Goal: Communication & Community: Participate in discussion

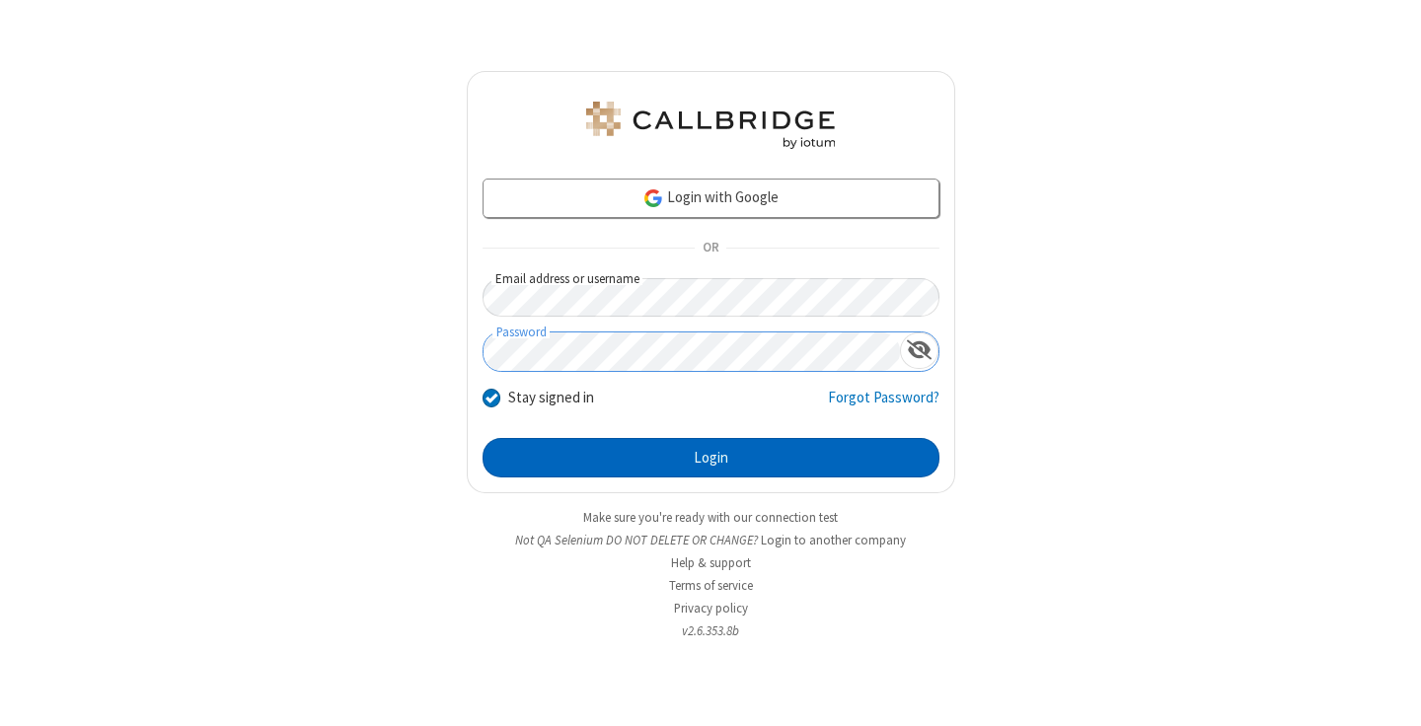
click at [710, 458] on button "Login" at bounding box center [710, 457] width 457 height 39
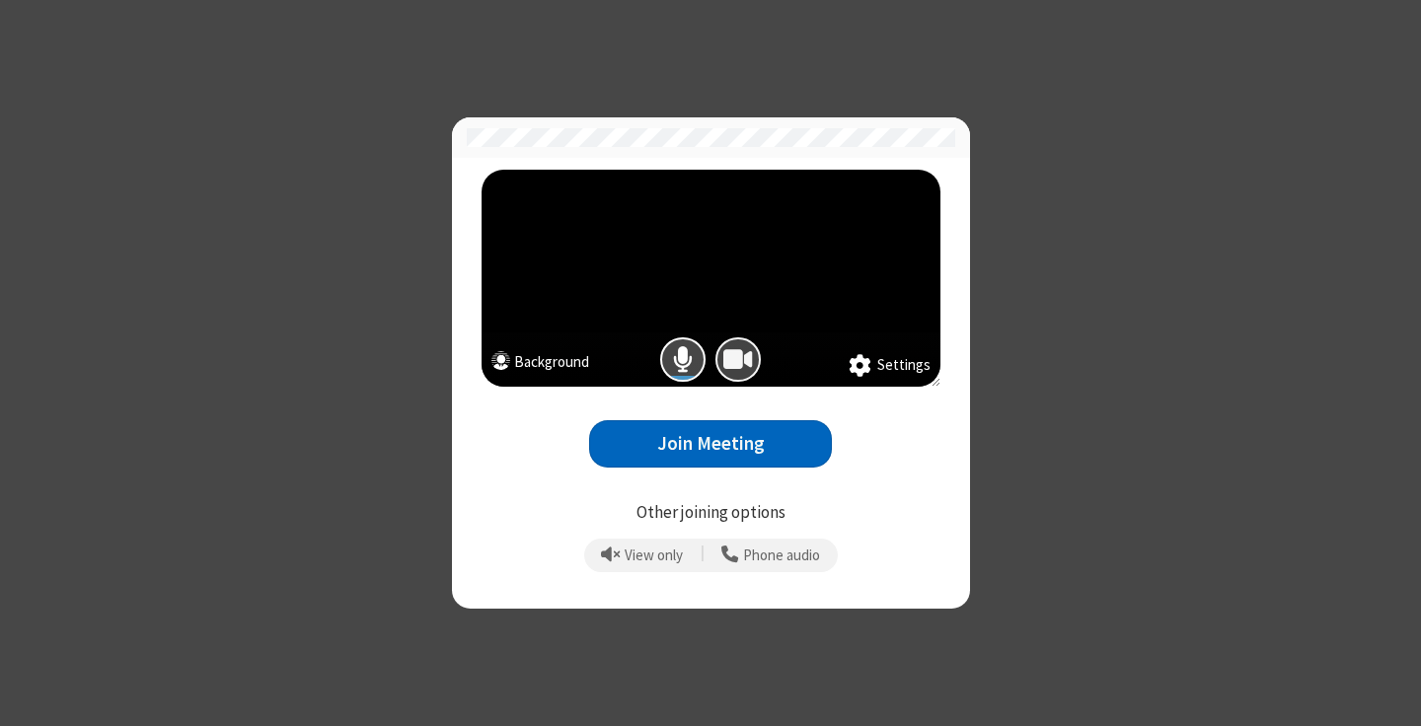
click at [737, 359] on span "Camera is on" at bounding box center [738, 359] width 30 height 29
click at [709, 443] on button "Join Meeting" at bounding box center [710, 444] width 243 height 48
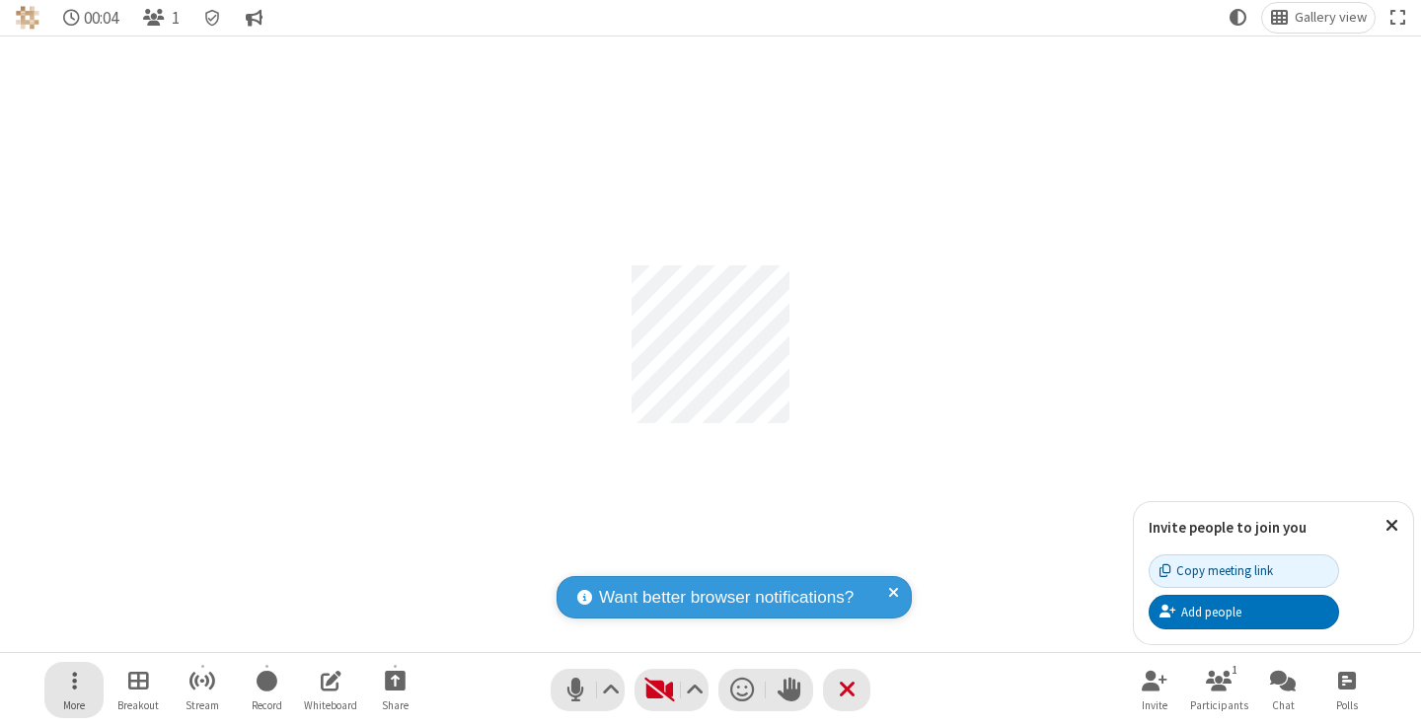
click at [50, 682] on button "More" at bounding box center [73, 690] width 59 height 56
